Goal: Find specific page/section: Find specific page/section

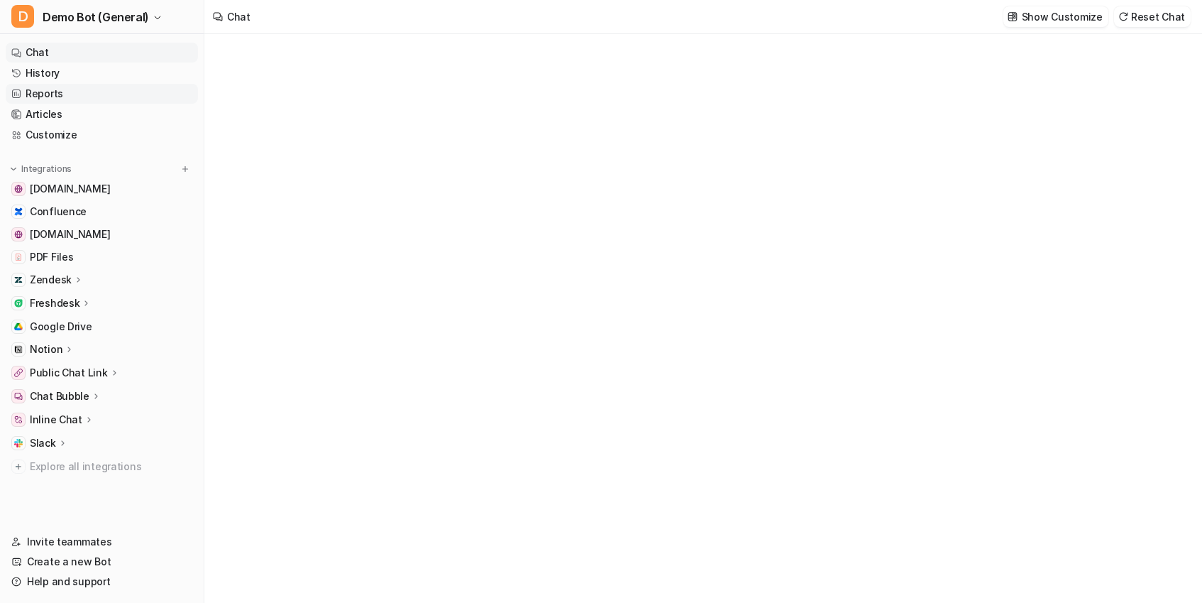
click at [72, 95] on link "Reports" at bounding box center [102, 94] width 192 height 20
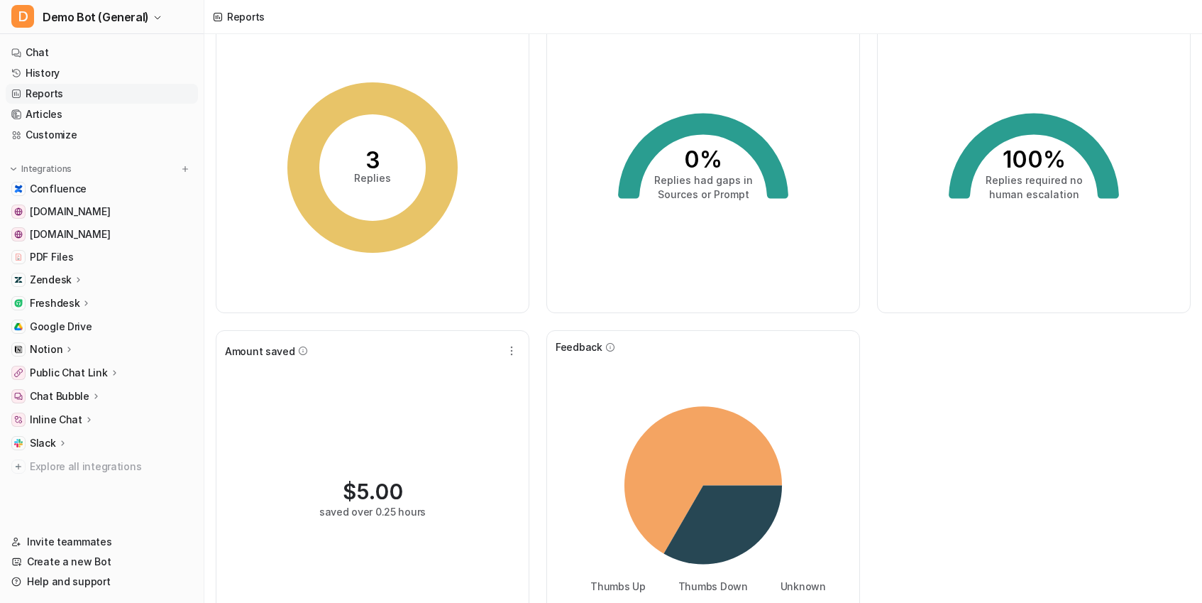
scroll to position [117, 0]
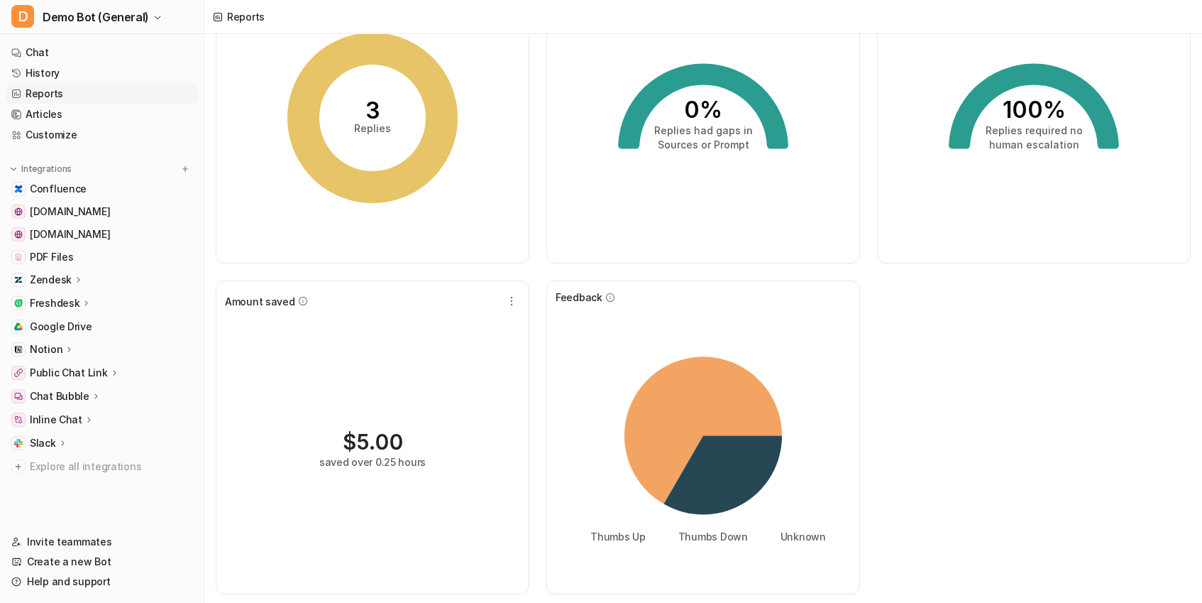
click at [255, 305] on span "Amount saved" at bounding box center [260, 301] width 70 height 15
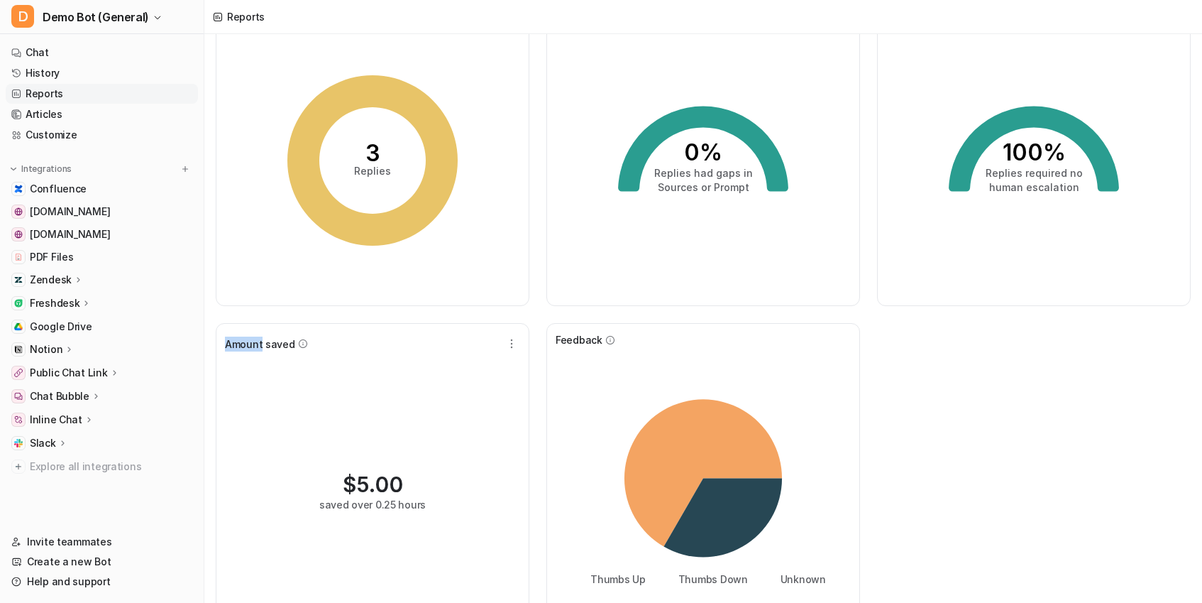
scroll to position [0, 0]
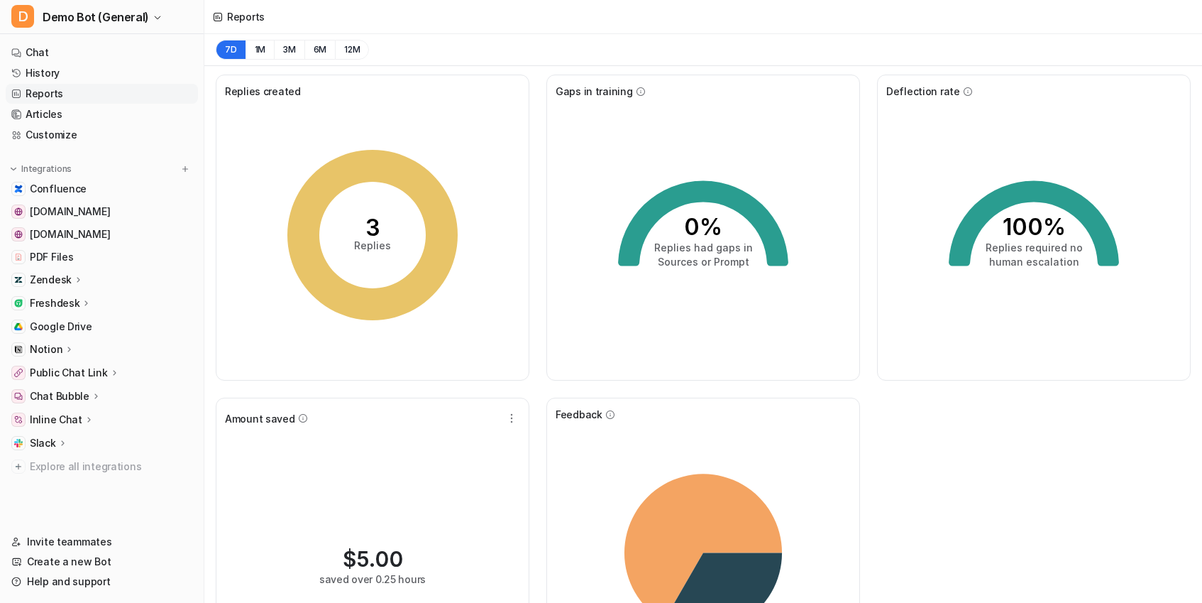
click at [263, 94] on span "Replies created" at bounding box center [263, 91] width 76 height 15
